Goal: Task Accomplishment & Management: Use online tool/utility

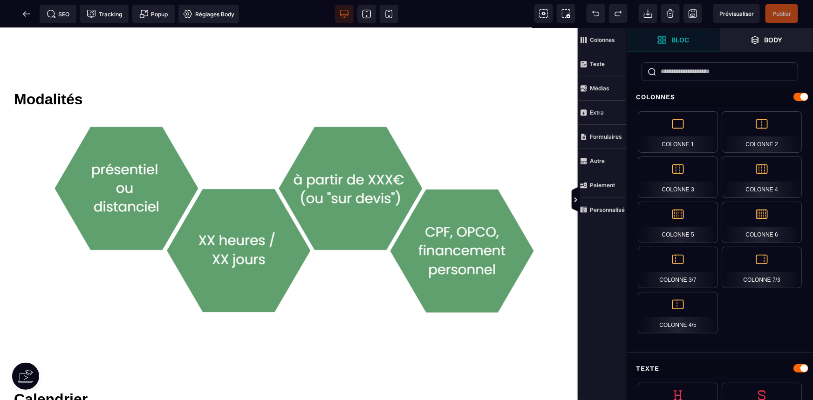
scroll to position [1314, 0]
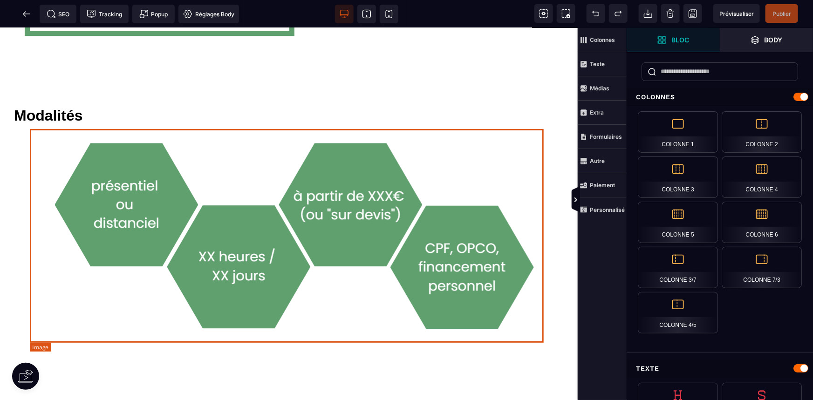
click at [365, 302] on img at bounding box center [289, 236] width 514 height 214
select select
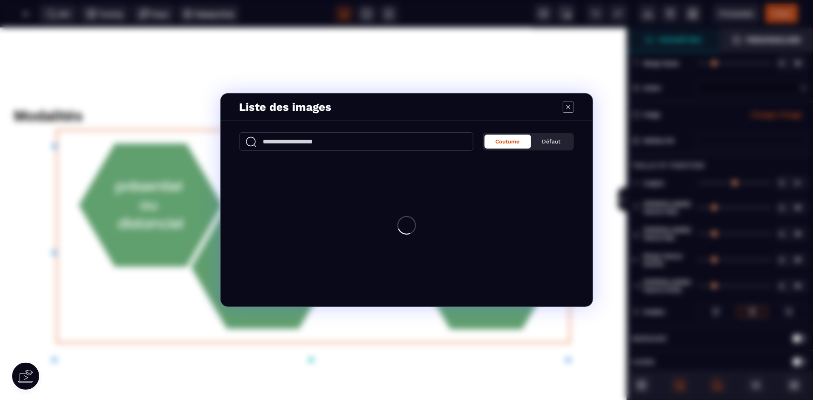
type input "*"
type input "***"
type input "*"
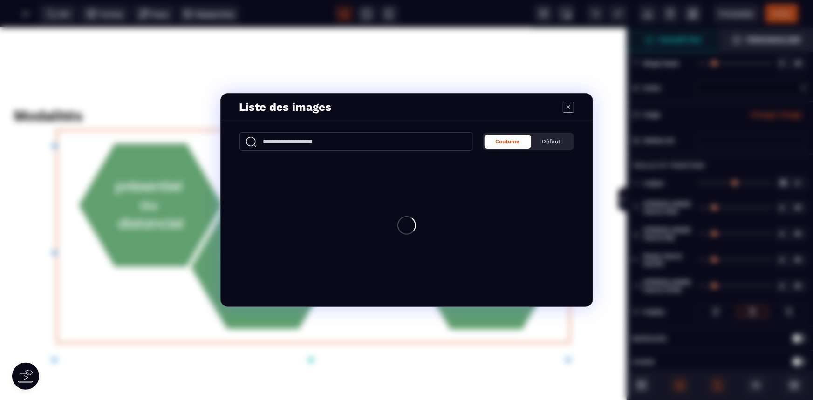
type input "*"
select select
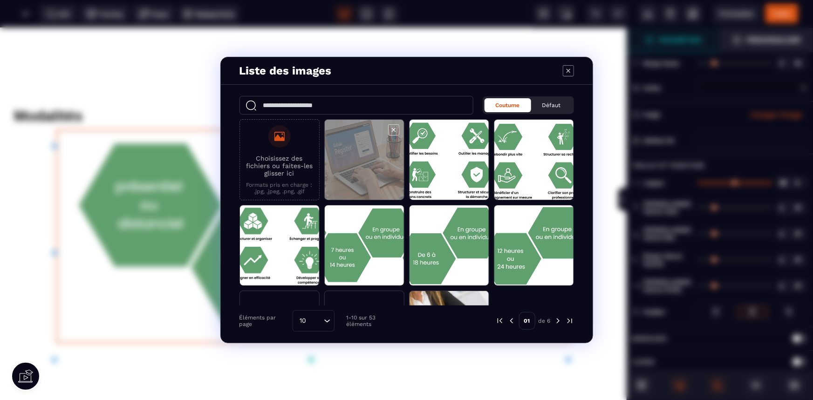
scroll to position [1296, 0]
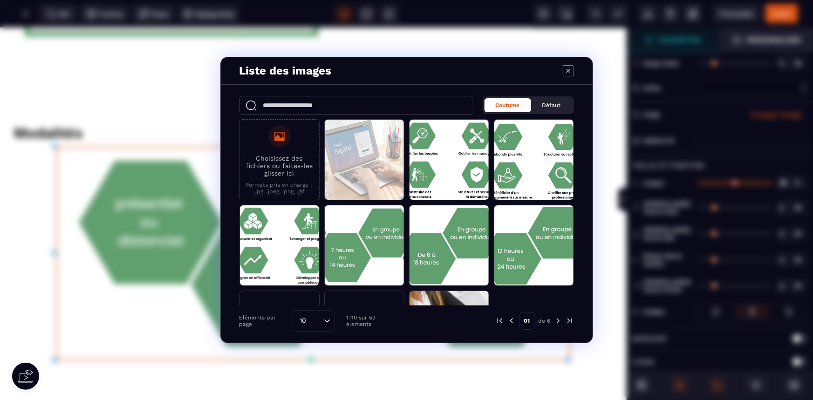
select select
click at [267, 182] on p "Formats pris en charge : .jpg, .jpeg, .png, .gif" at bounding box center [280, 188] width 70 height 13
click at [292, 165] on p "Choisissez des fichiers ou faites-les glisser ici" at bounding box center [280, 166] width 70 height 22
click at [0, 0] on input "Choisissez des fichiers ou faites-les glisser ici Formats pris en charge : .jpg…" at bounding box center [0, 0] width 0 height 0
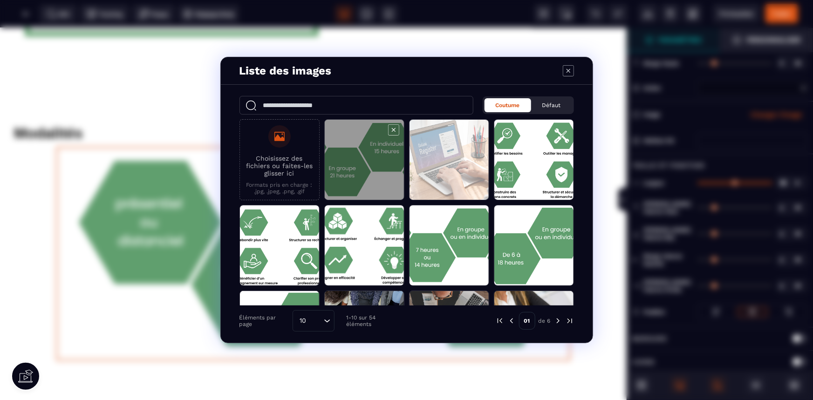
click at [380, 151] on span "Modal window" at bounding box center [364, 160] width 79 height 81
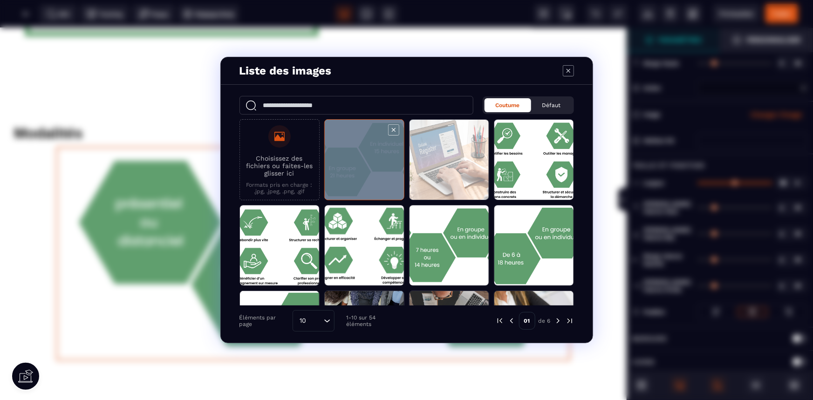
click at [380, 151] on span "Modal window" at bounding box center [364, 160] width 79 height 81
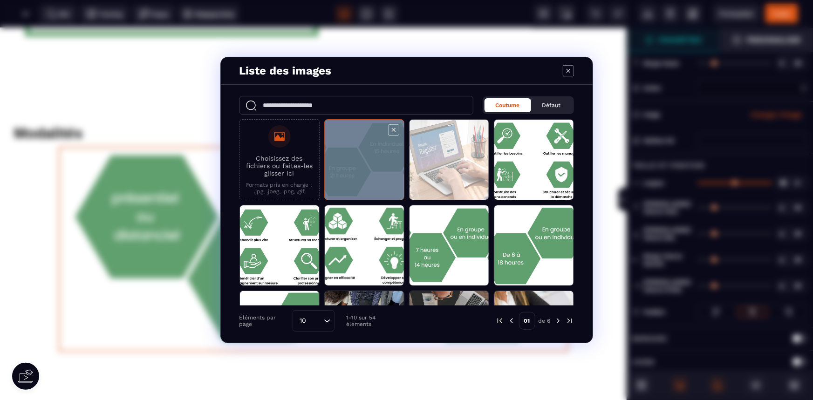
select select
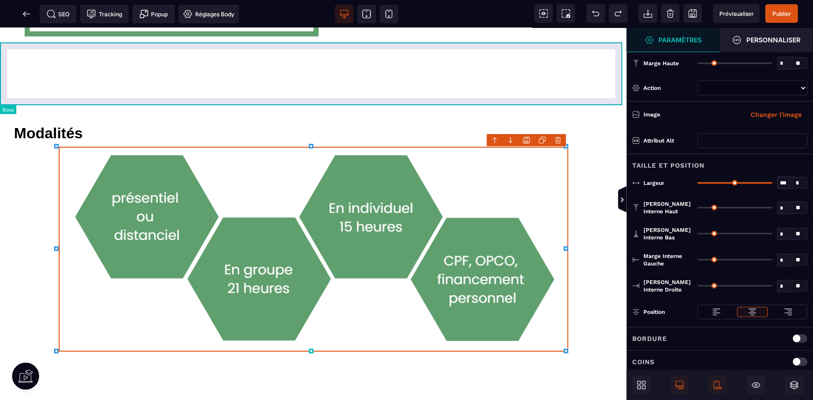
click at [500, 75] on div at bounding box center [313, 73] width 627 height 63
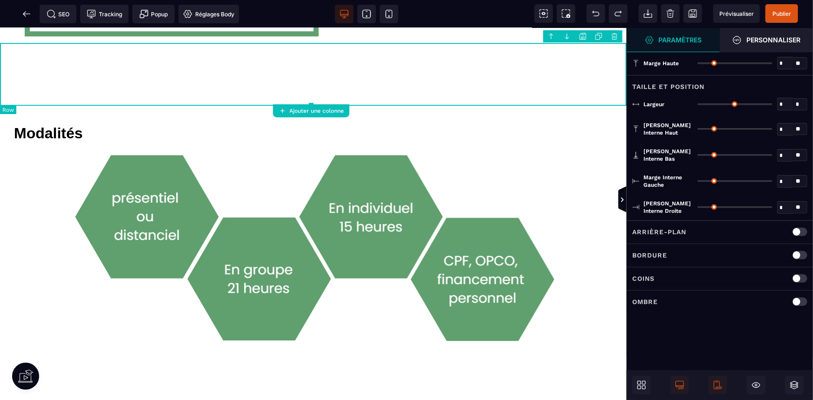
type input "*"
type input "***"
type input "**"
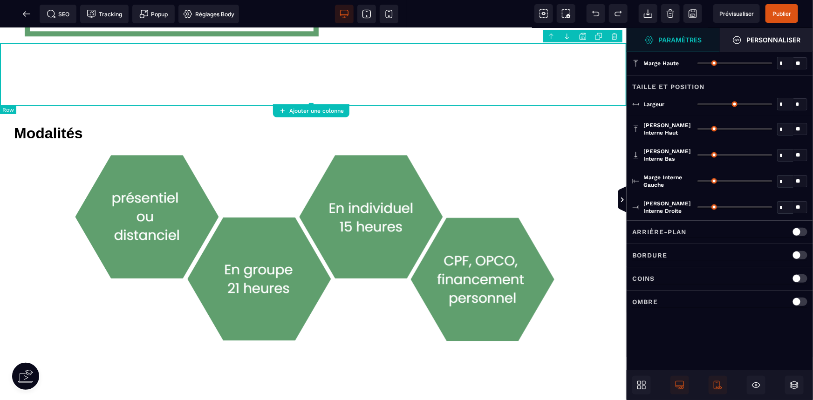
type input "**"
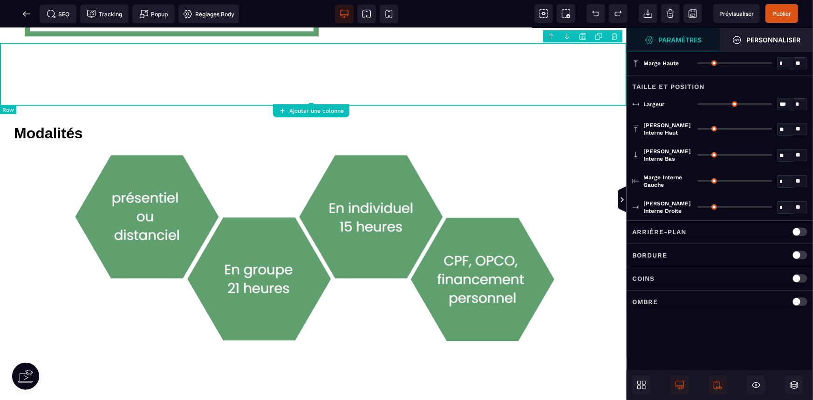
type input "**"
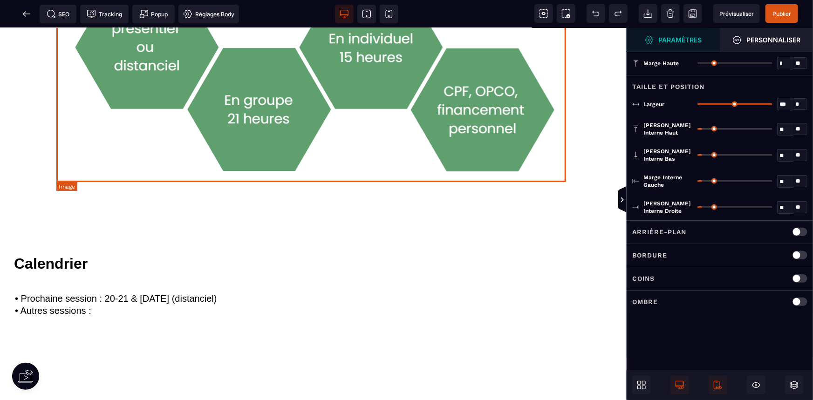
scroll to position [1339, 0]
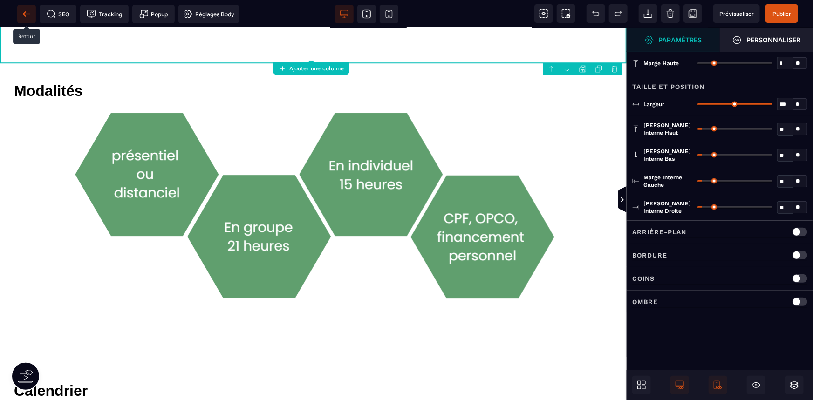
click at [30, 13] on icon at bounding box center [26, 13] width 9 height 9
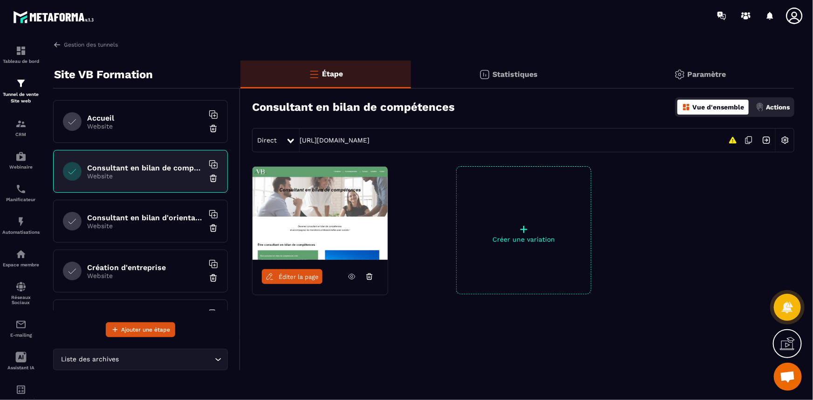
click at [147, 229] on div "Consultant en bilan d'orientation Website" at bounding box center [140, 221] width 175 height 43
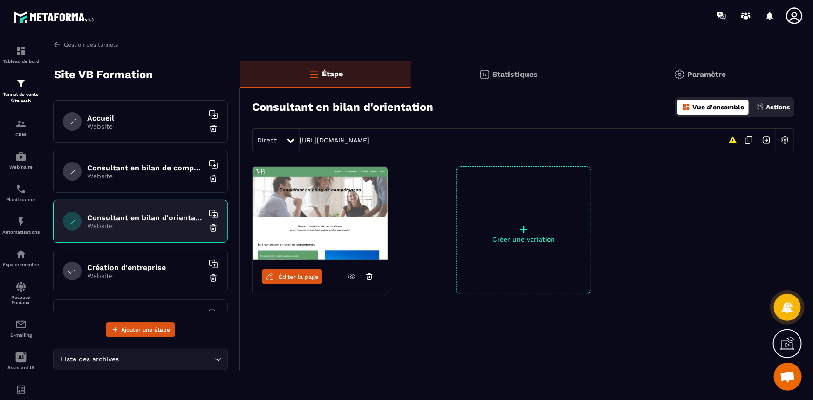
click at [288, 282] on link "Éditer la page" at bounding box center [292, 276] width 61 height 15
